Goal: Information Seeking & Learning: Learn about a topic

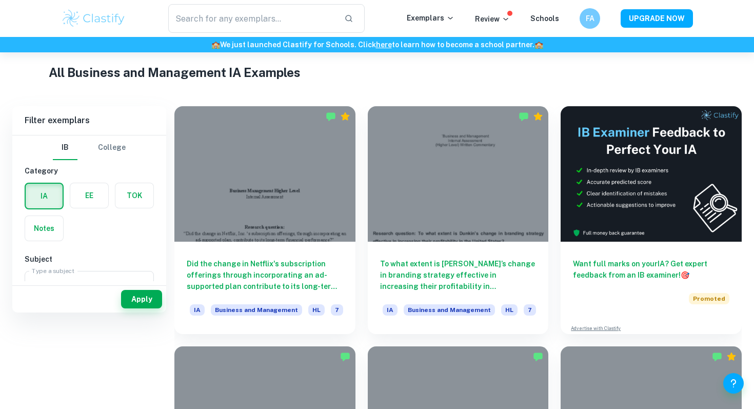
scroll to position [248, 0]
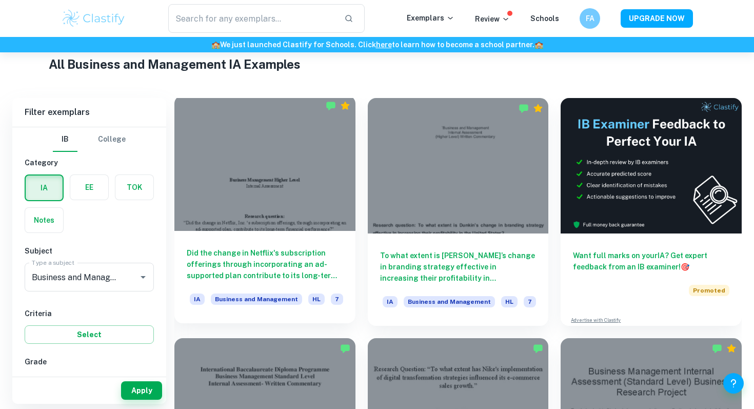
click at [244, 172] on div at bounding box center [264, 162] width 181 height 135
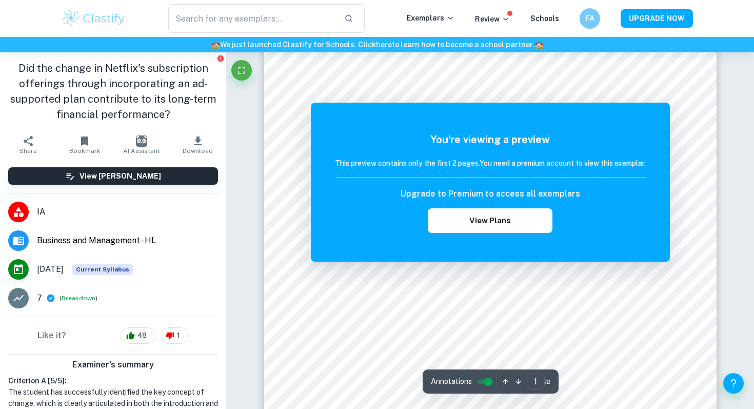
scroll to position [26, 0]
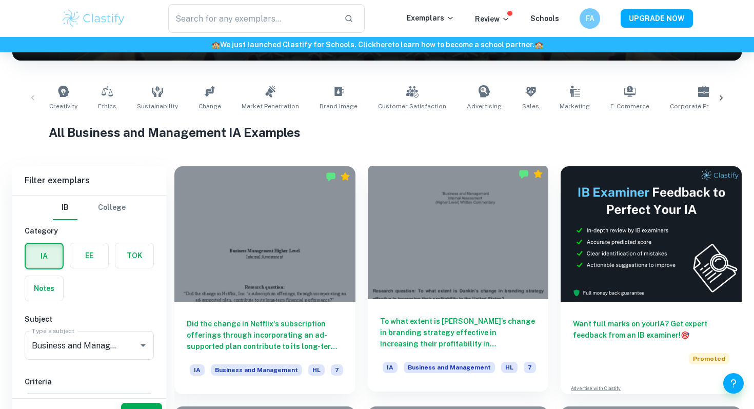
scroll to position [225, 0]
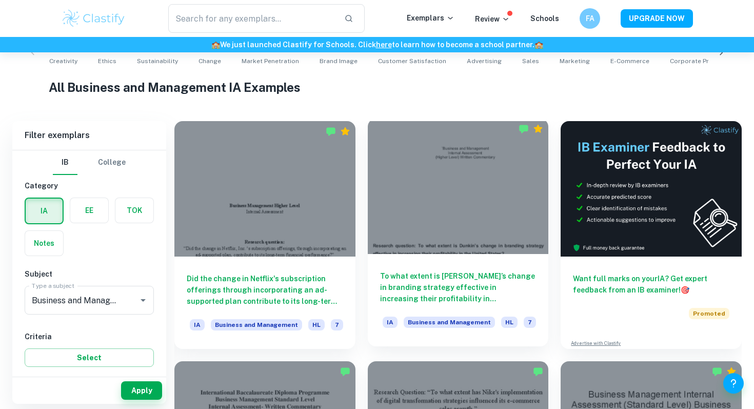
click at [464, 232] on div at bounding box center [458, 186] width 181 height 135
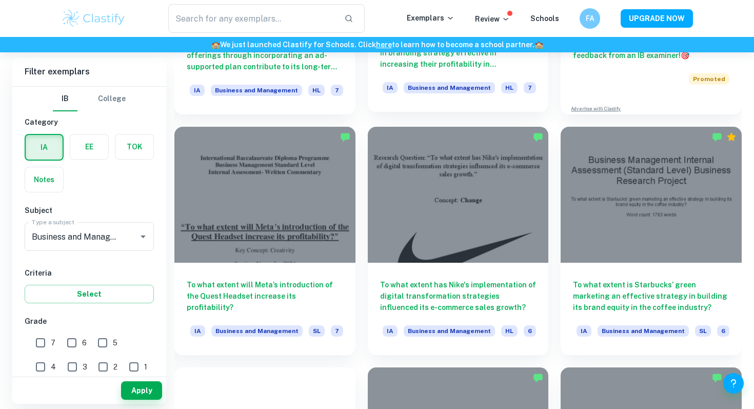
scroll to position [463, 0]
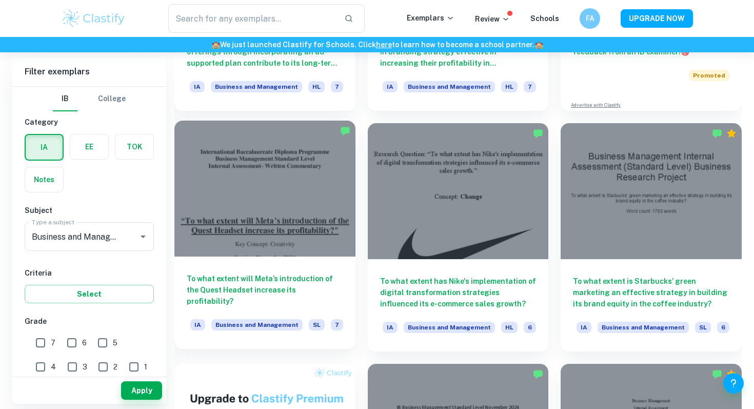
click at [255, 185] on div at bounding box center [264, 188] width 181 height 135
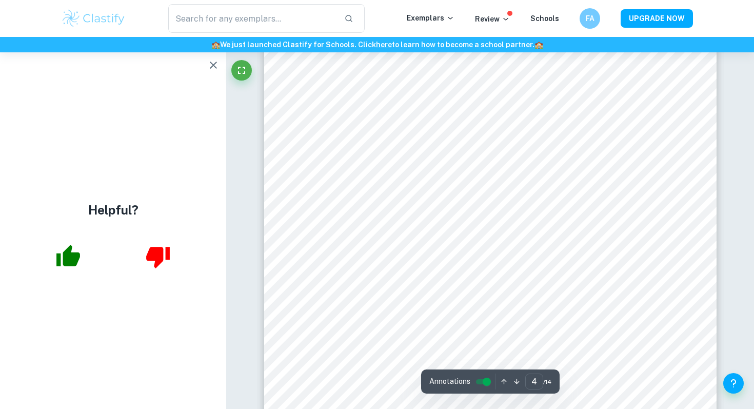
scroll to position [2183, 0]
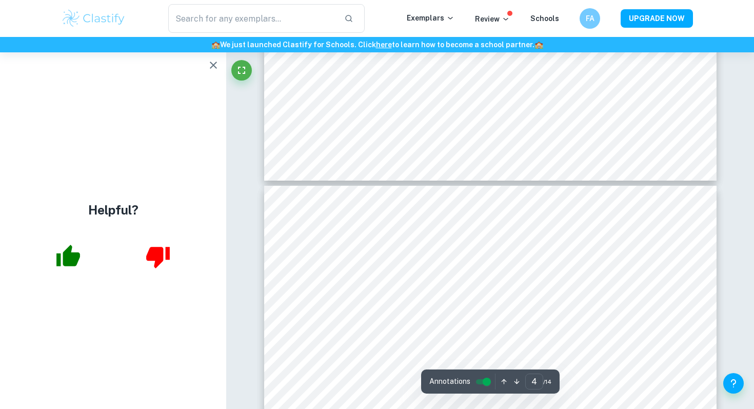
type input "3"
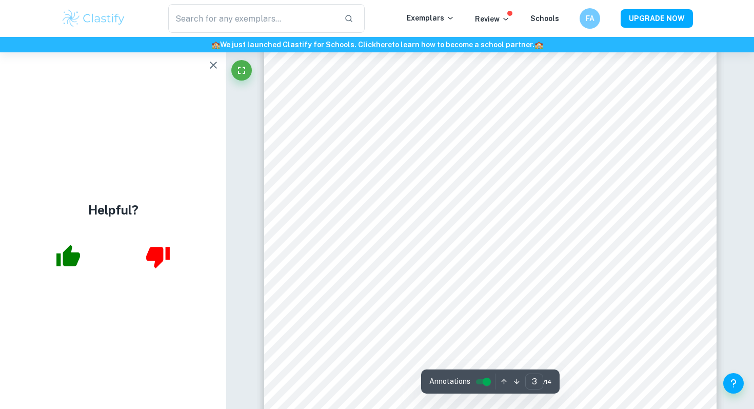
scroll to position [1581, 0]
